Goal: Information Seeking & Learning: Learn about a topic

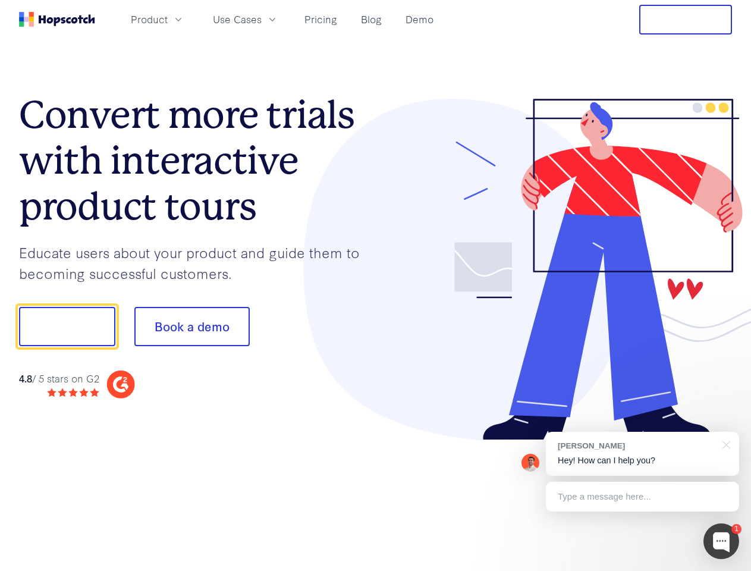
click at [376, 285] on div at bounding box center [554, 270] width 357 height 342
click at [168, 19] on span "Product" at bounding box center [149, 19] width 37 height 15
click at [262, 19] on span "Use Cases" at bounding box center [237, 19] width 49 height 15
click at [686, 20] on button "Free Trial" at bounding box center [685, 20] width 93 height 30
click at [67, 327] on button "Show me!" at bounding box center [67, 326] width 96 height 39
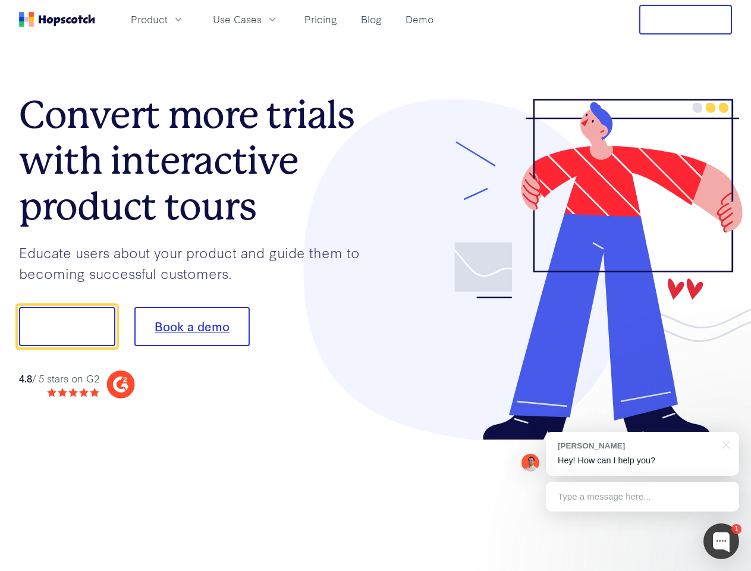
click at [192, 327] on button "Book a demo" at bounding box center [191, 326] width 115 height 39
click at [721, 541] on div at bounding box center [722, 541] width 36 height 36
click at [642, 454] on div "[PERSON_NAME] Hey! How can I help you?" at bounding box center [642, 454] width 193 height 44
click at [724, 570] on div "1 [PERSON_NAME] Hey! How can I help you? Type a message here... Free live chat …" at bounding box center [375, 571] width 751 height 0
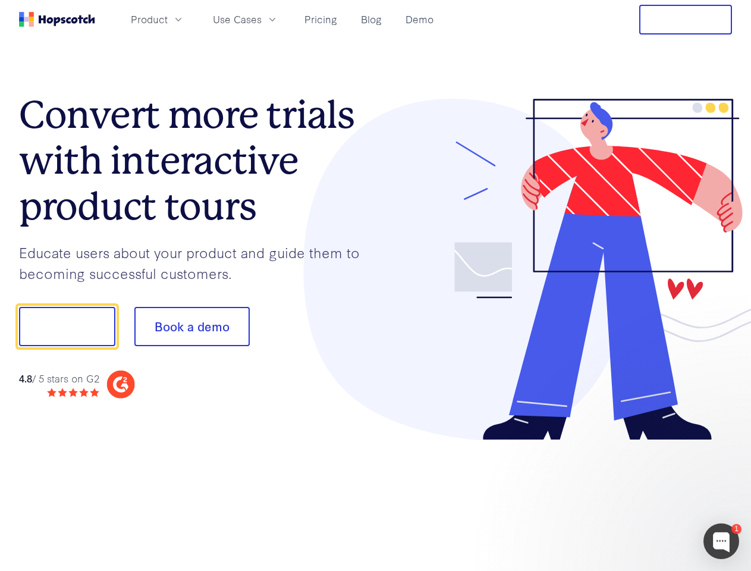
click at [642, 497] on div at bounding box center [627, 325] width 223 height 397
